Goal: Navigation & Orientation: Find specific page/section

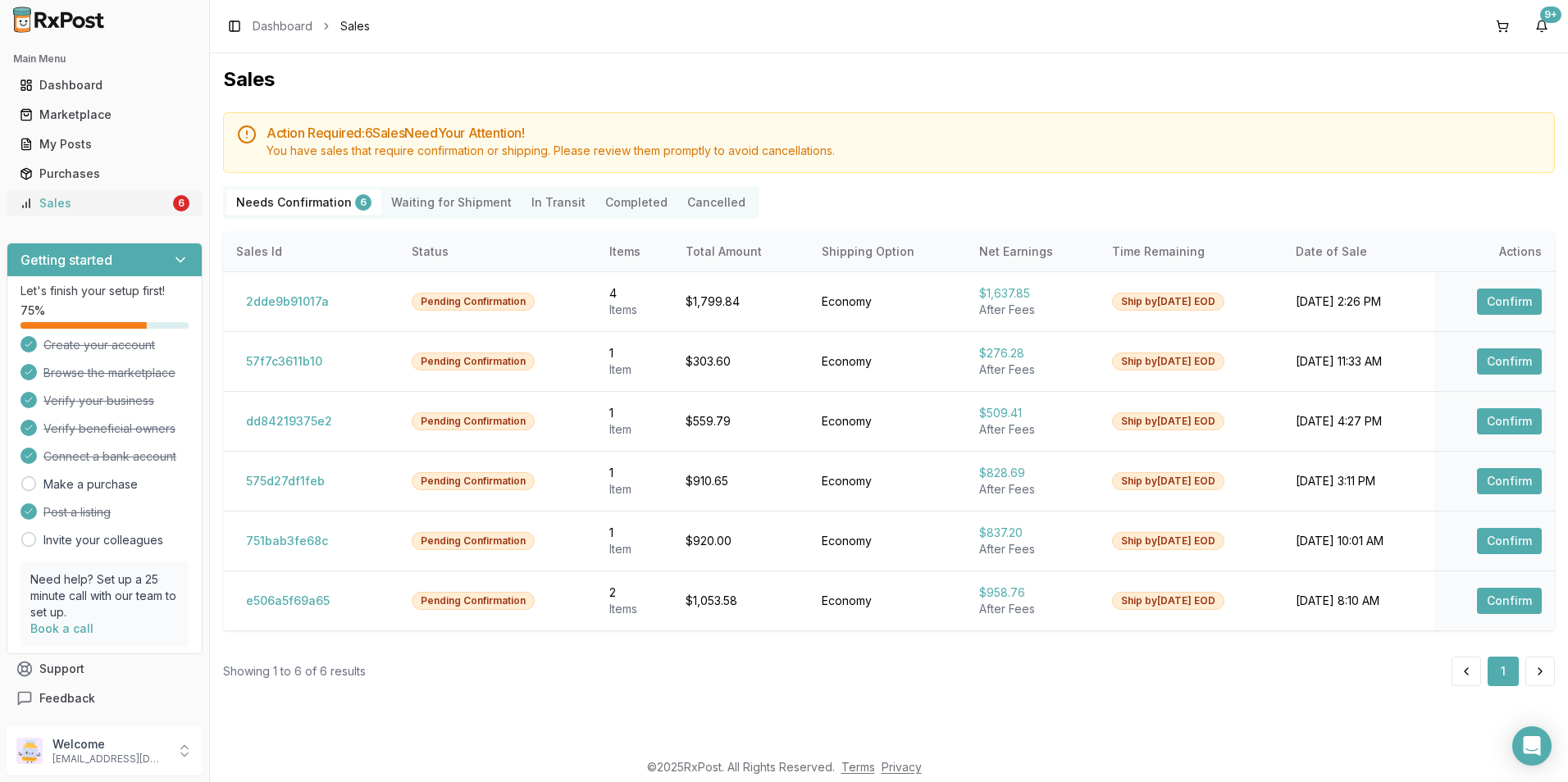
click at [116, 213] on link "Sales 6" at bounding box center [104, 203] width 183 height 29
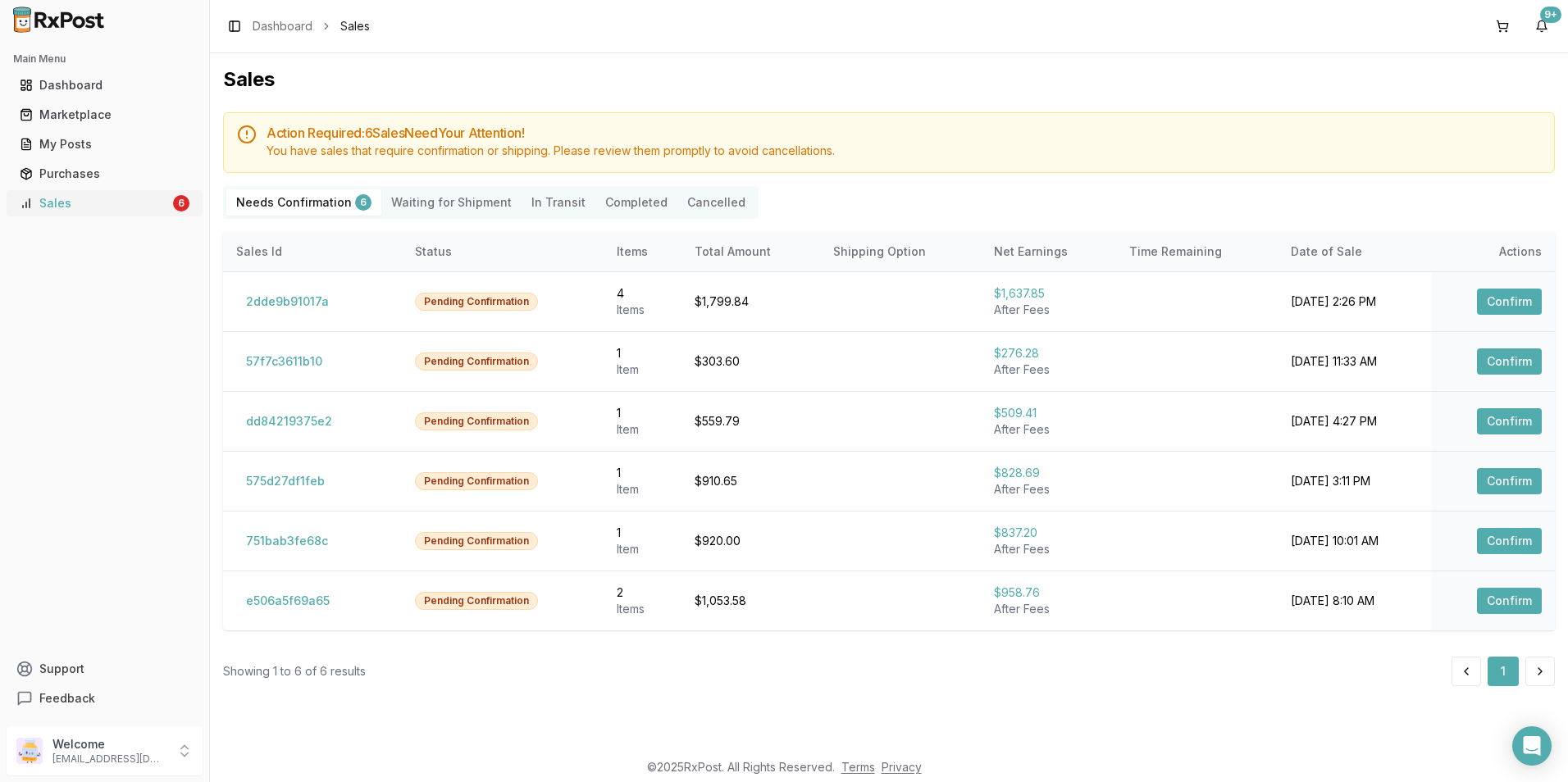
click at [137, 202] on div "Sales" at bounding box center [95, 204] width 150 height 16
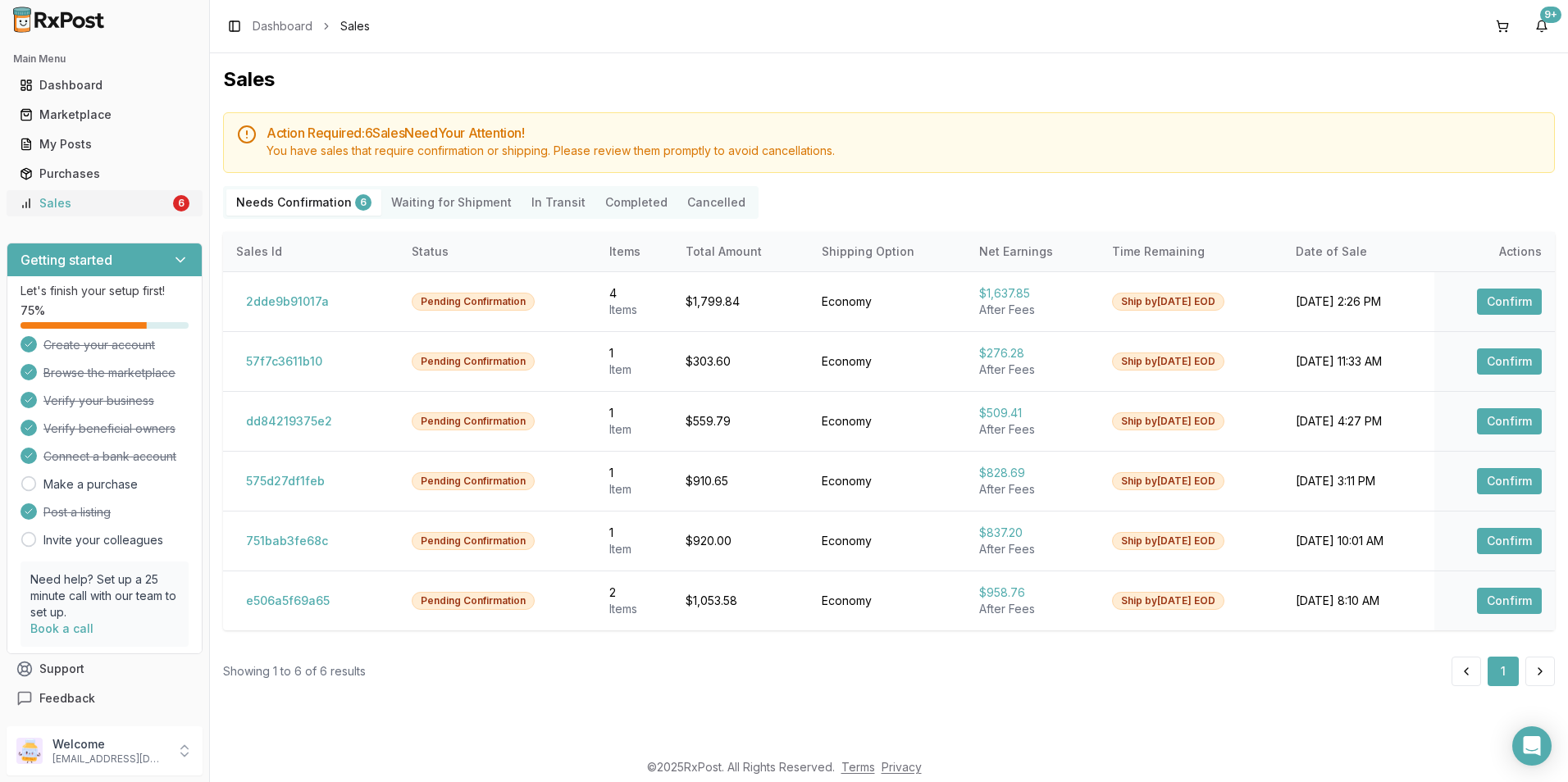
click at [35, 206] on div "Sales" at bounding box center [95, 204] width 150 height 16
click at [75, 145] on div "My Posts" at bounding box center [105, 145] width 170 height 16
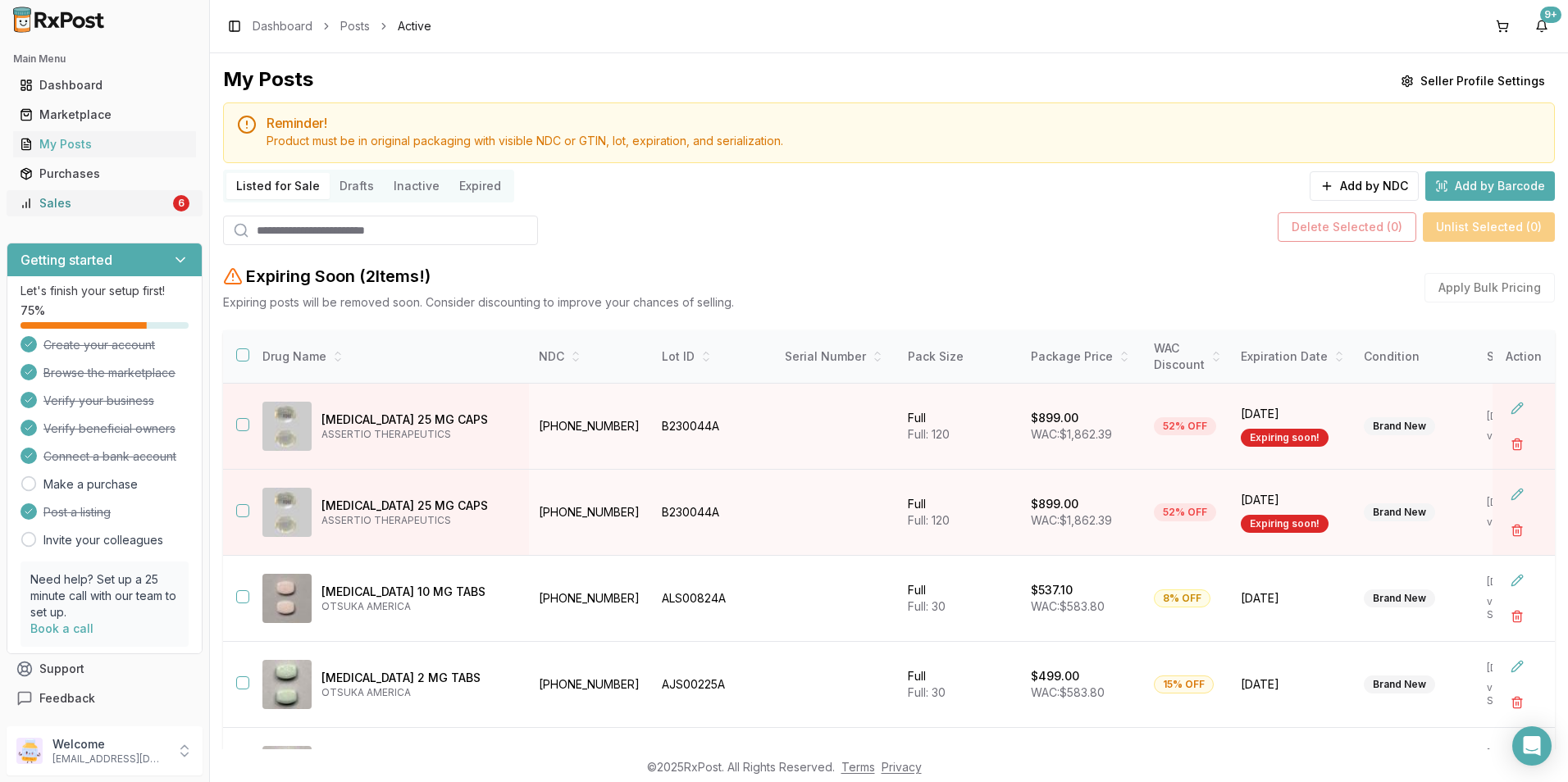
click at [39, 201] on div "Sales" at bounding box center [95, 204] width 150 height 16
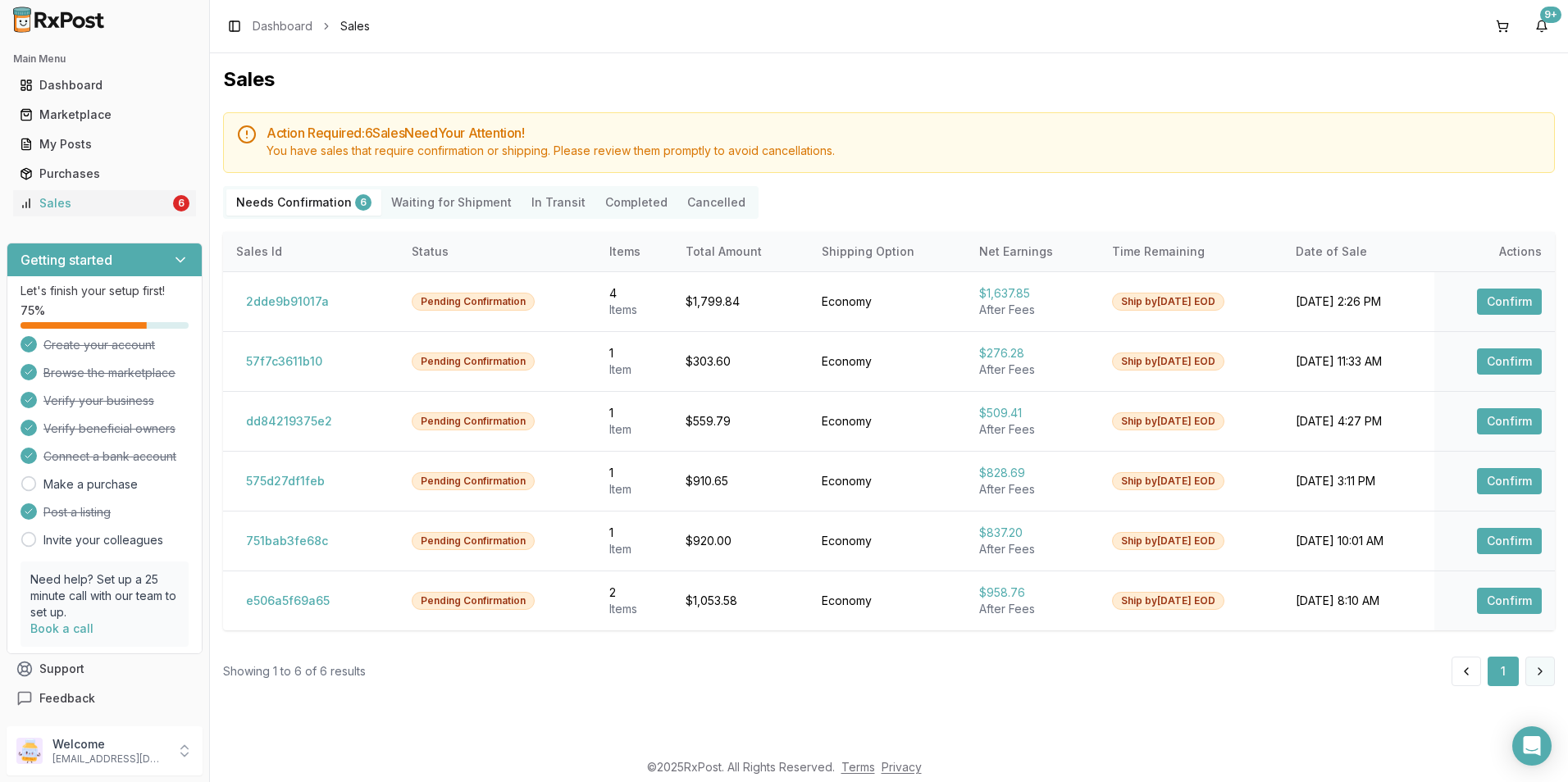
click at [1545, 675] on button at bounding box center [1540, 671] width 29 height 29
click at [1536, 680] on button at bounding box center [1540, 671] width 29 height 29
click at [129, 206] on div "Sales" at bounding box center [95, 204] width 150 height 16
click at [119, 201] on div "Sales" at bounding box center [95, 204] width 150 height 16
